Goal: Information Seeking & Learning: Learn about a topic

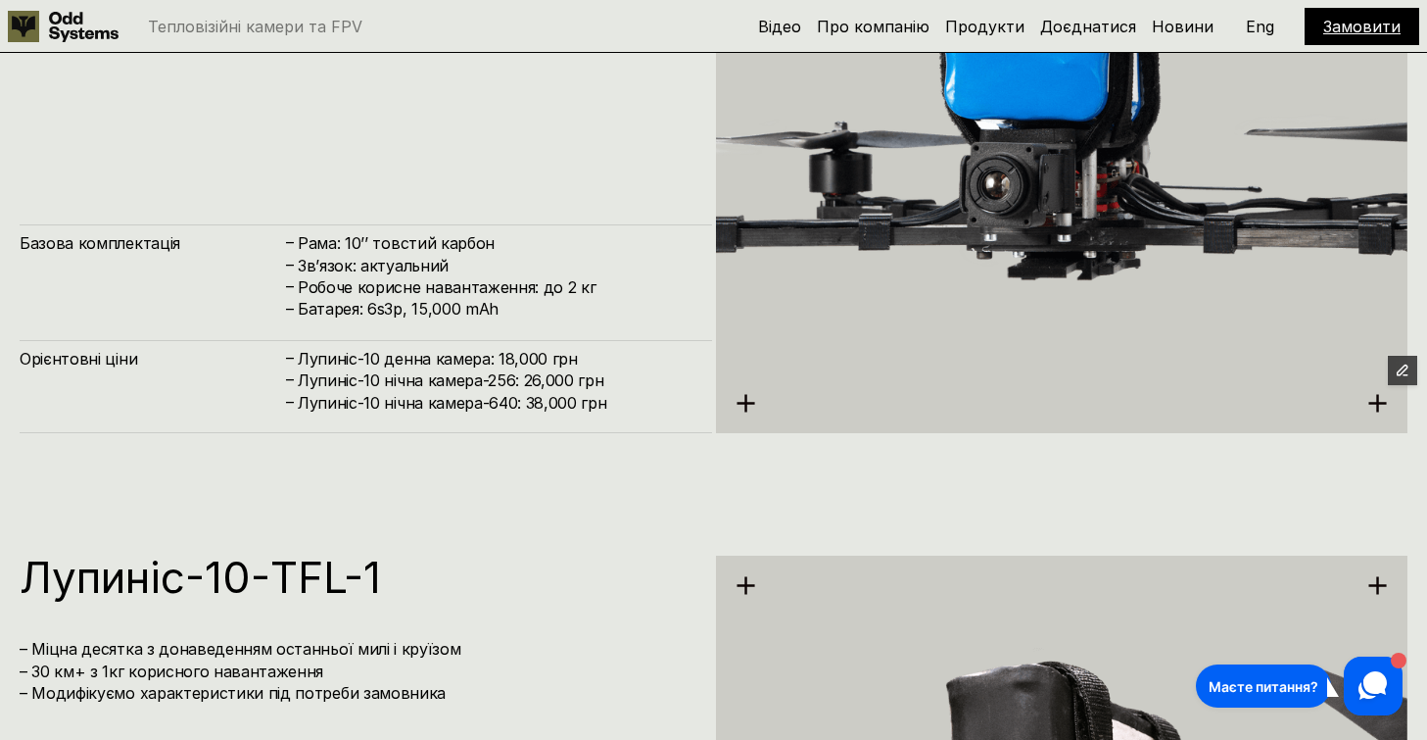
scroll to position [5440, 0]
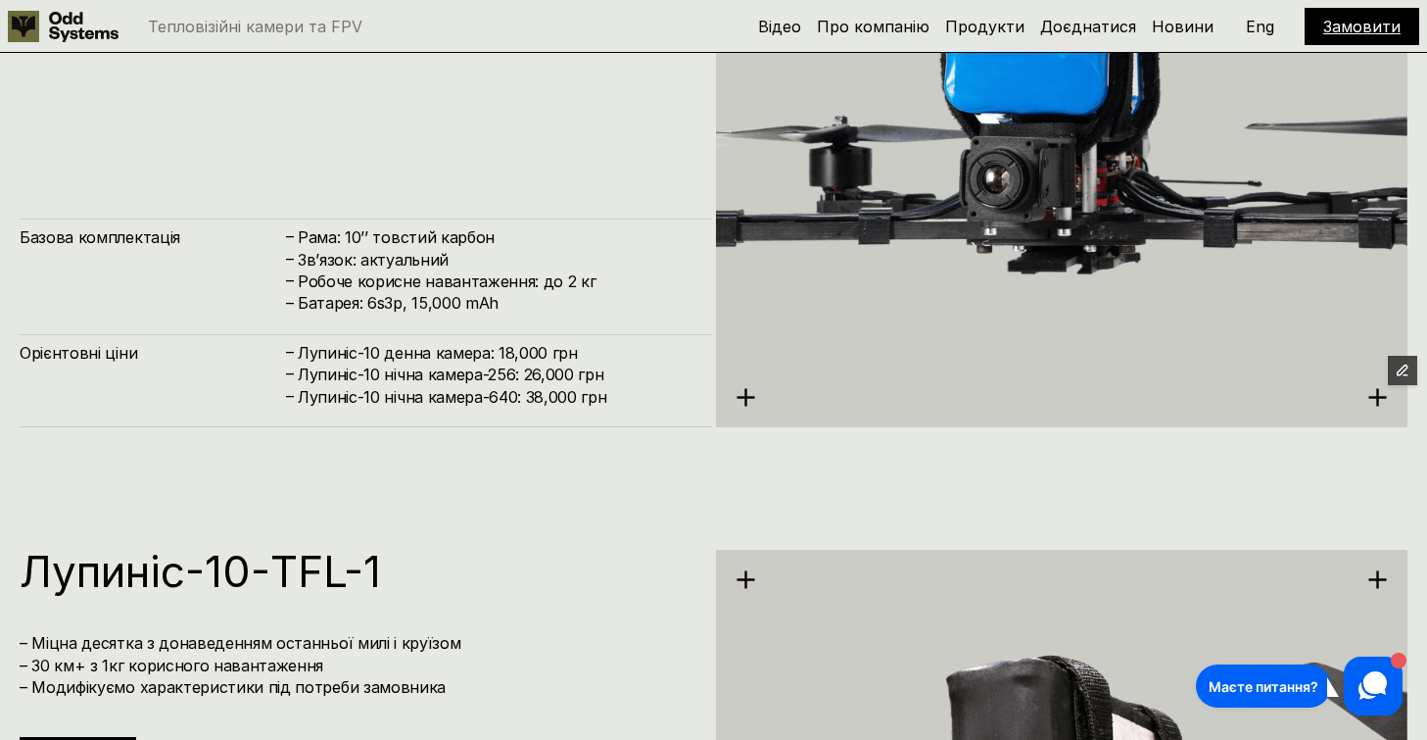
click at [452, 355] on h4 "Лупиніс-10 денна камера: 18,000 грн" at bounding box center [495, 353] width 395 height 22
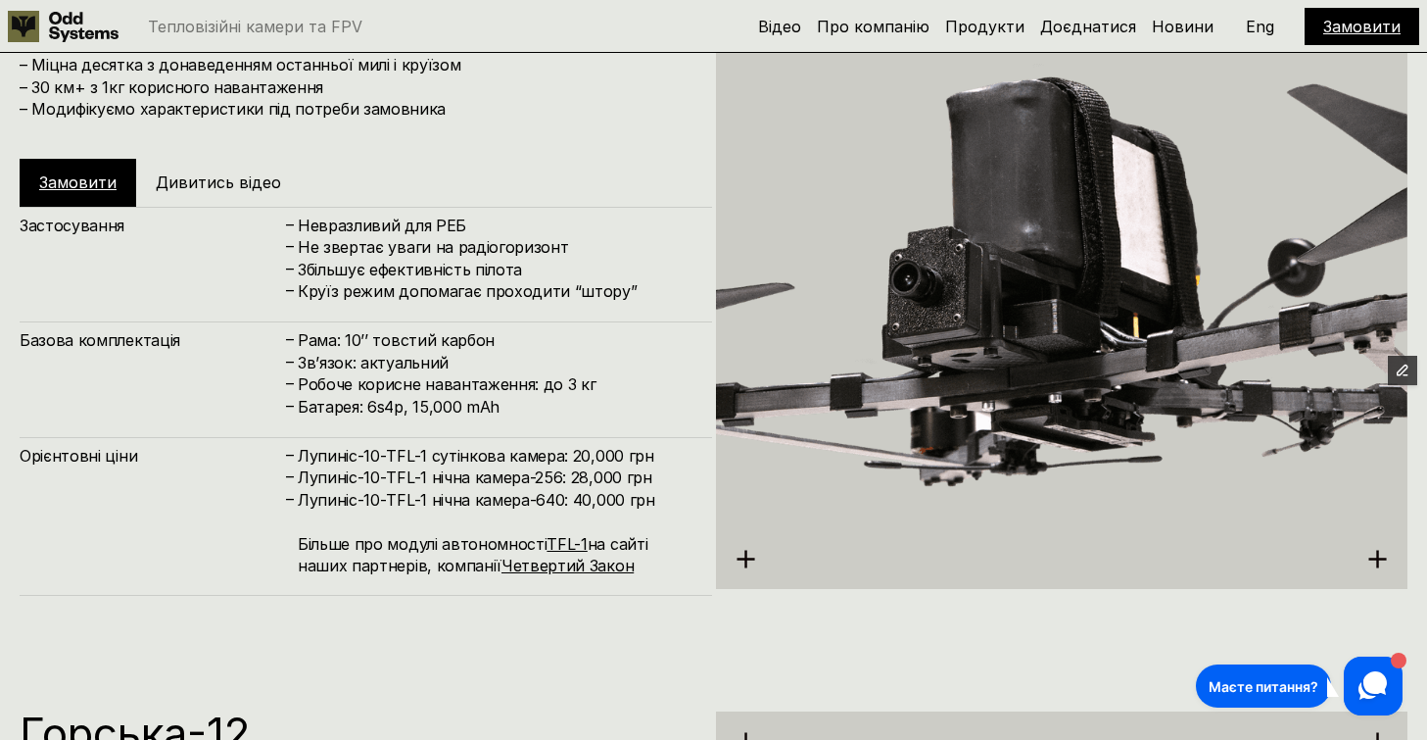
scroll to position [6019, 0]
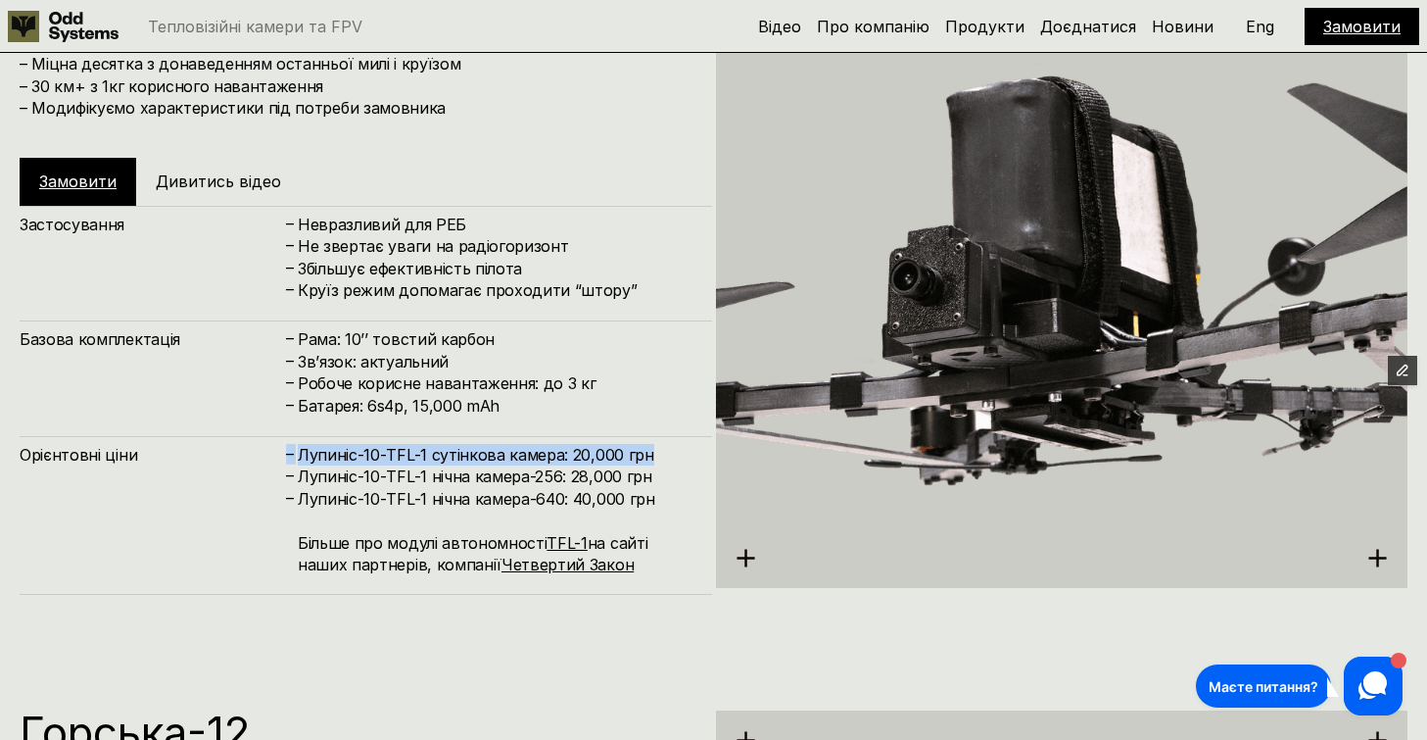
drag, startPoint x: 653, startPoint y: 452, endPoint x: 271, endPoint y: 463, distance: 382.3
click at [271, 463] on div "Орієнтовні ціни – Лупиніс-10-TFL-1 сутінкова камера: 20,000 грн – Лупиніс-10-TF…" at bounding box center [366, 515] width 693 height 159
copy div "Орієнтовні ціни – Лупиніс-10-TFL-1 сутінкова камера: 20,000 грн"
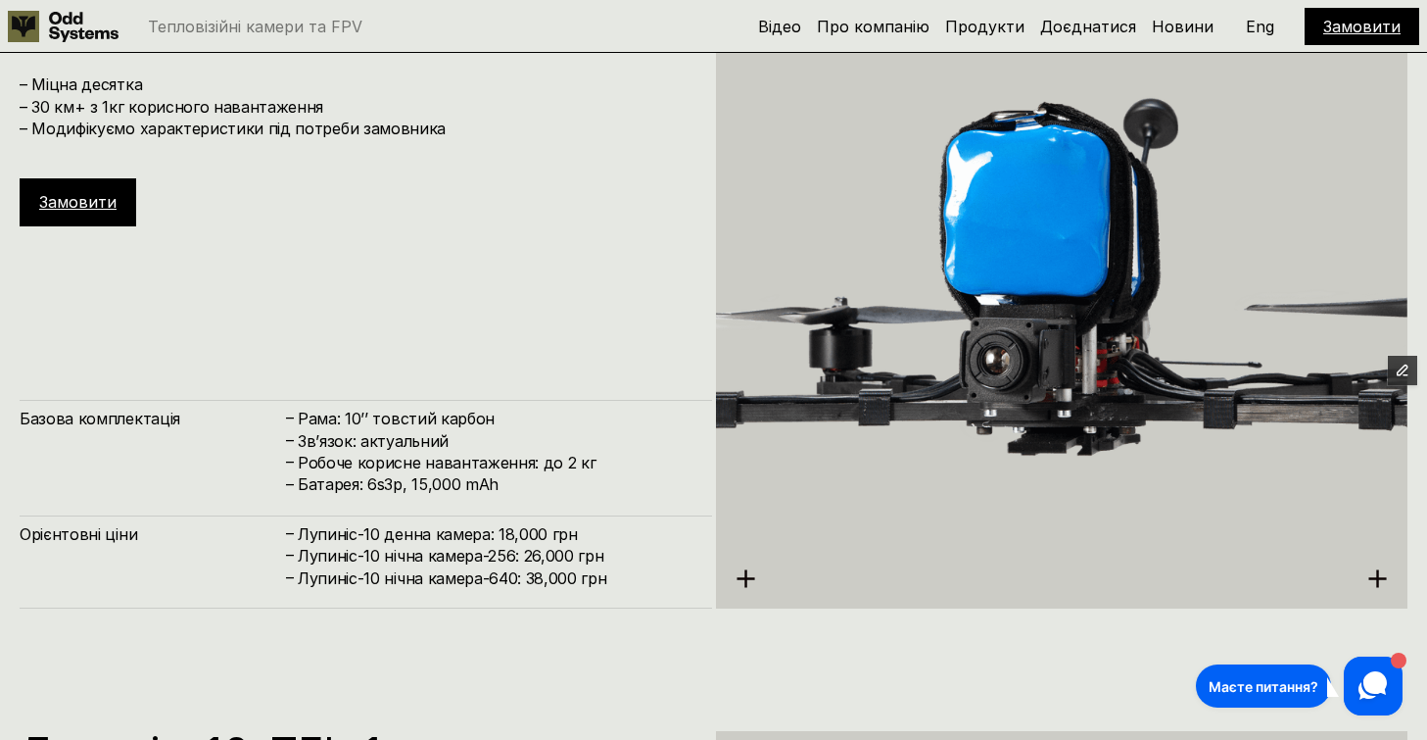
scroll to position [5261, 0]
